Goal: Find specific page/section

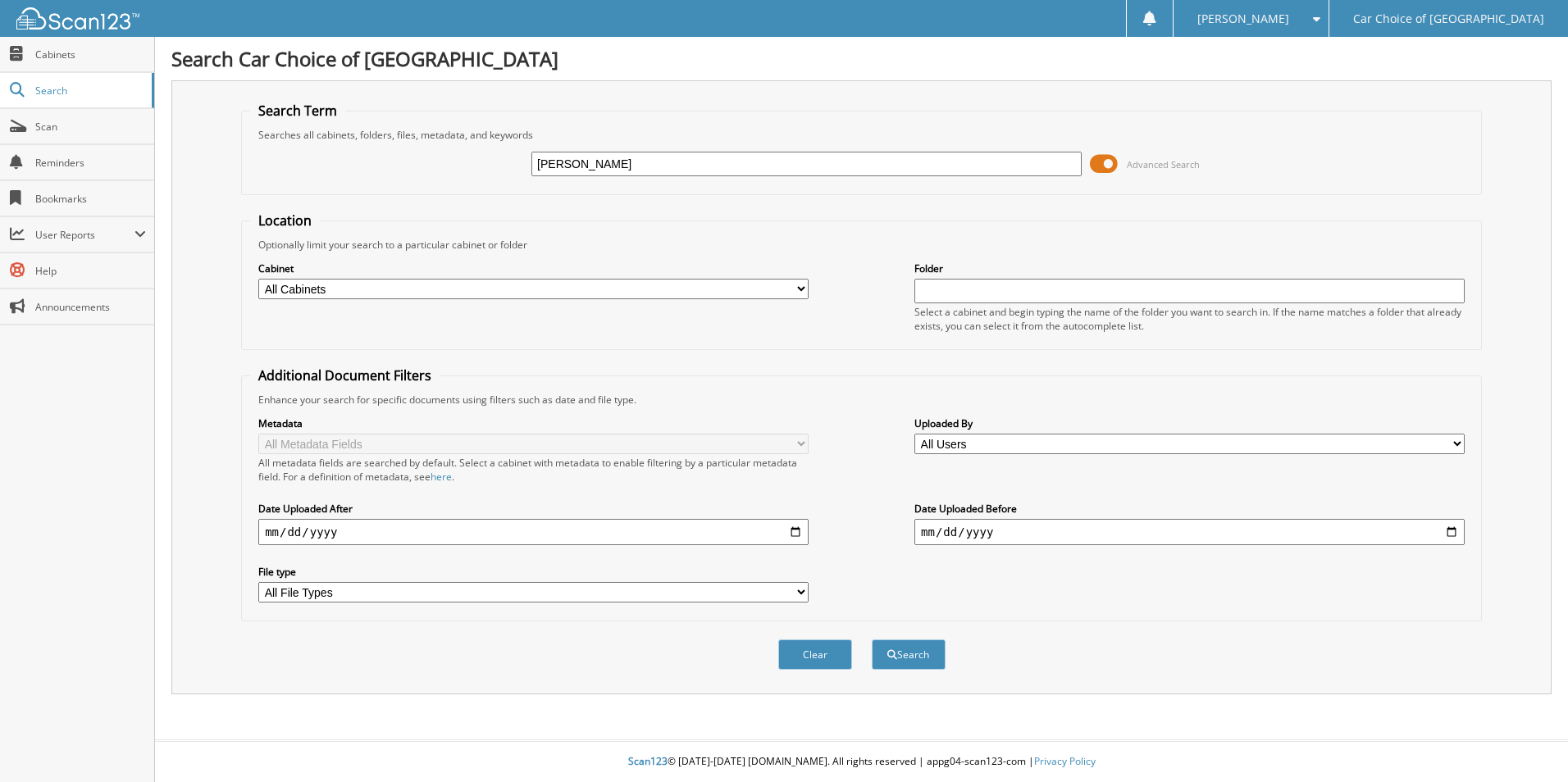
type input "[PERSON_NAME]"
click at [871, 640] on button "Search" at bounding box center [908, 655] width 73 height 31
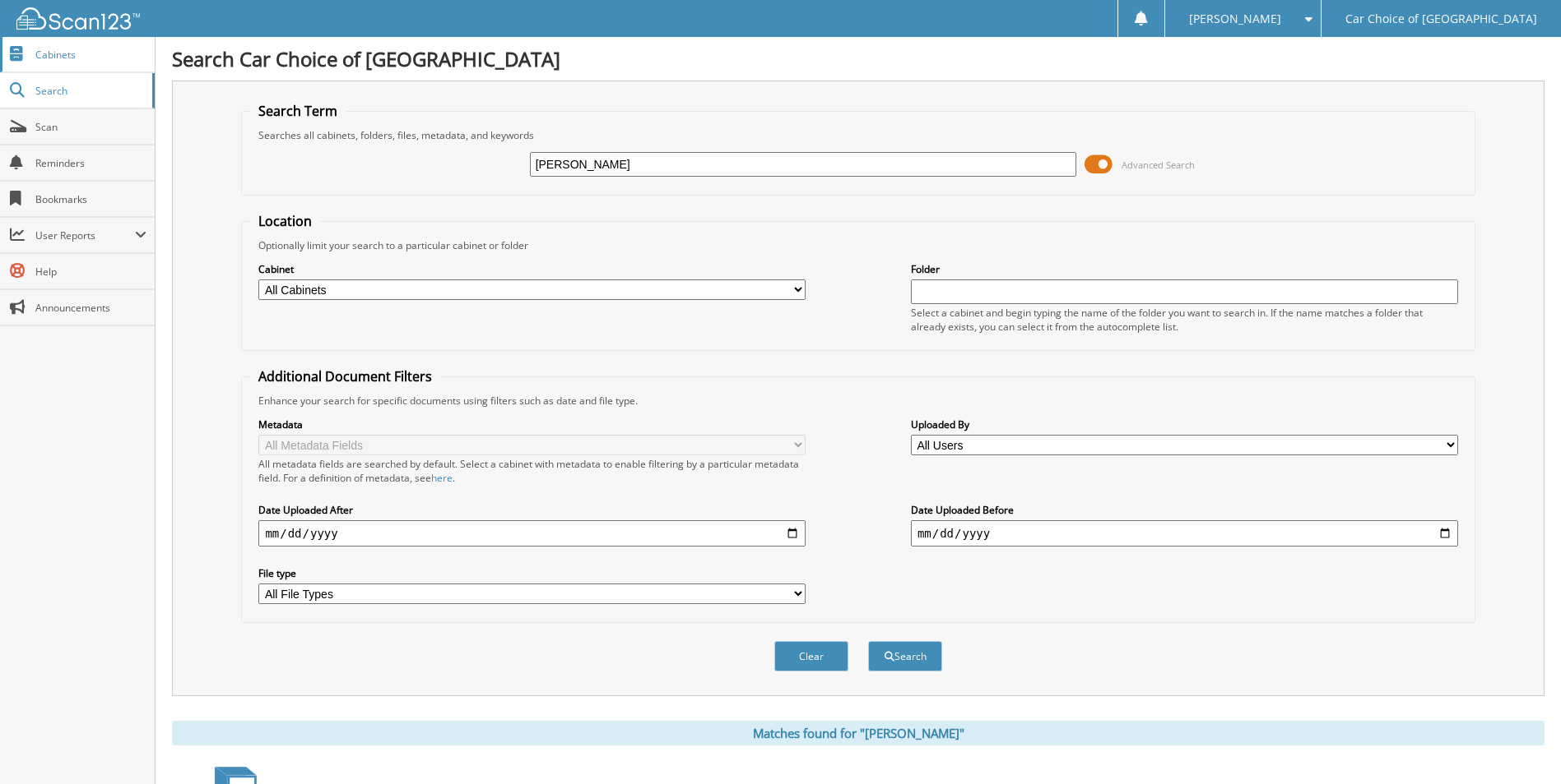
click at [99, 61] on span "Cabinets" at bounding box center [92, 55] width 112 height 14
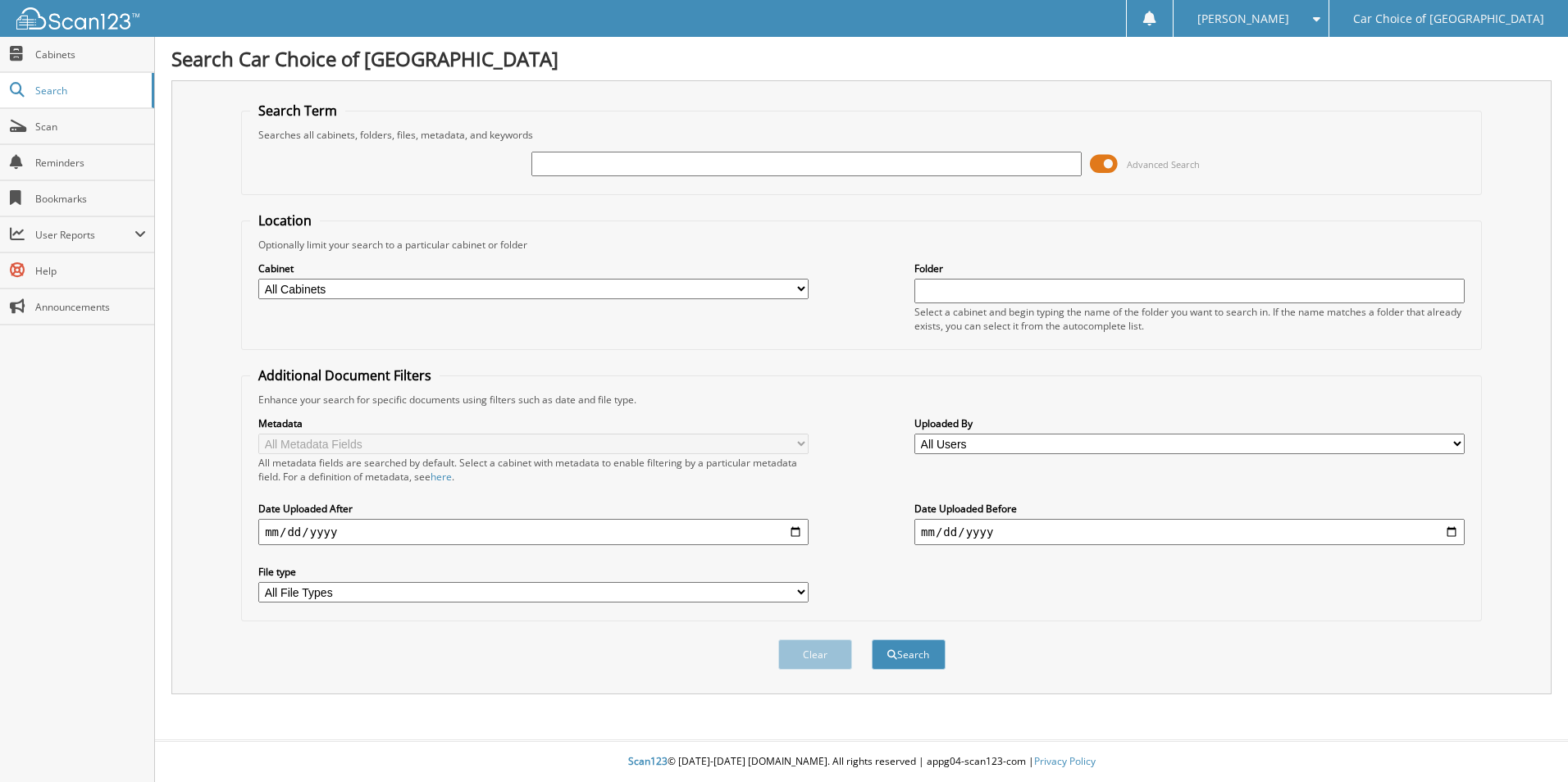
click at [596, 169] on input "text" at bounding box center [806, 164] width 550 height 25
type input "[PERSON_NAME]"
click at [929, 654] on button "Search" at bounding box center [908, 655] width 73 height 31
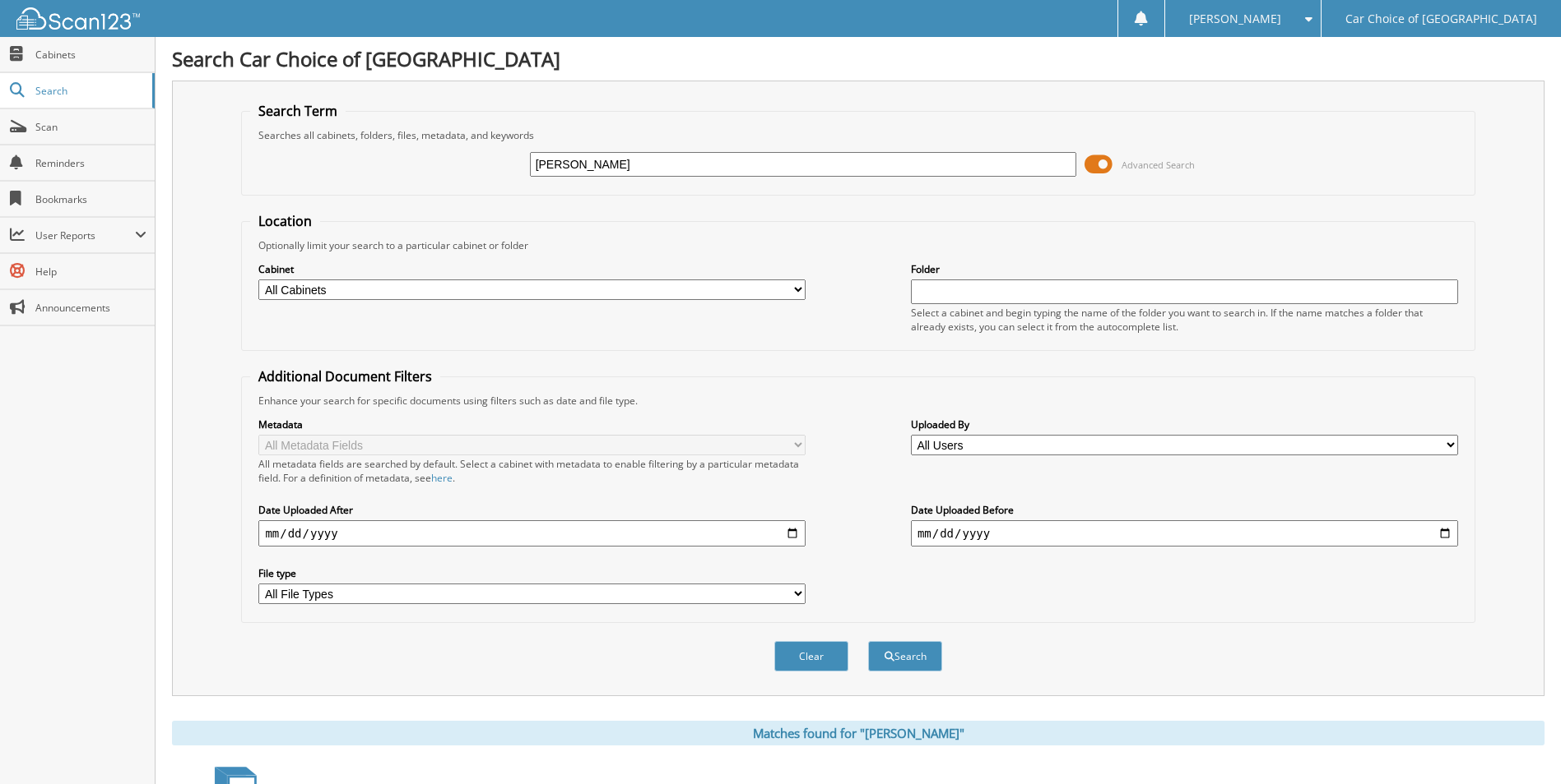
drag, startPoint x: 659, startPoint y: 168, endPoint x: 489, endPoint y: 181, distance: 170.5
click at [489, 181] on div "charlean eddings Advanced Search" at bounding box center [857, 164] width 1216 height 45
type input "AUQURIEL WYNN"
drag, startPoint x: 664, startPoint y: 154, endPoint x: 536, endPoint y: 168, distance: 128.8
click at [536, 168] on input "AUQURIEL WYNN" at bounding box center [803, 164] width 548 height 25
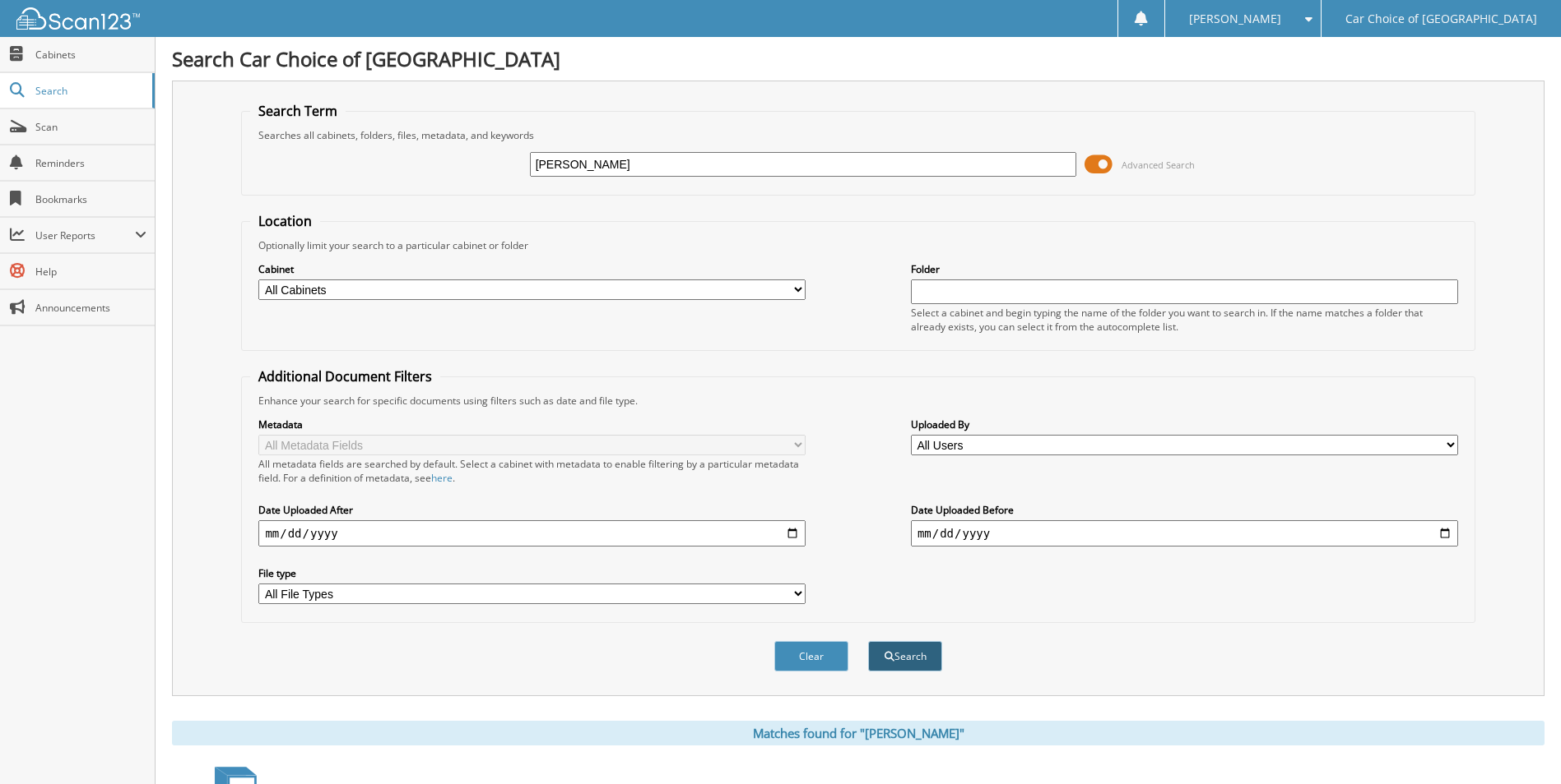
click at [893, 667] on button "Search" at bounding box center [905, 657] width 74 height 31
click at [93, 52] on span "Cabinets" at bounding box center [92, 55] width 112 height 14
